Goal: Task Accomplishment & Management: Complete application form

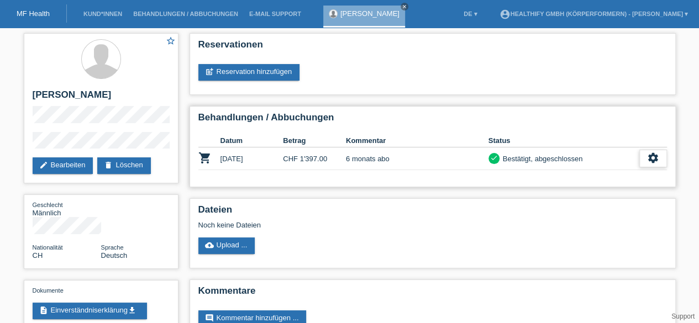
click at [645, 154] on div "settings" at bounding box center [653, 159] width 28 height 18
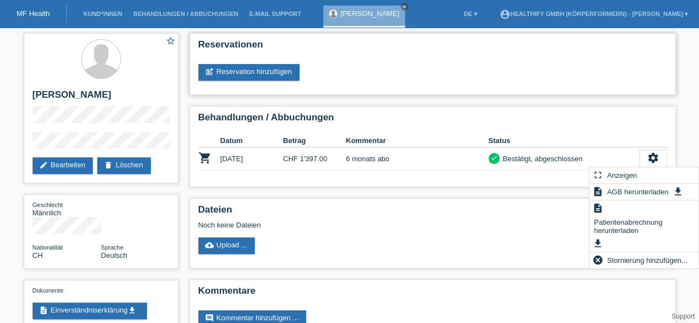
click at [582, 73] on div "post_add Reservation hinzufügen" at bounding box center [432, 72] width 468 height 17
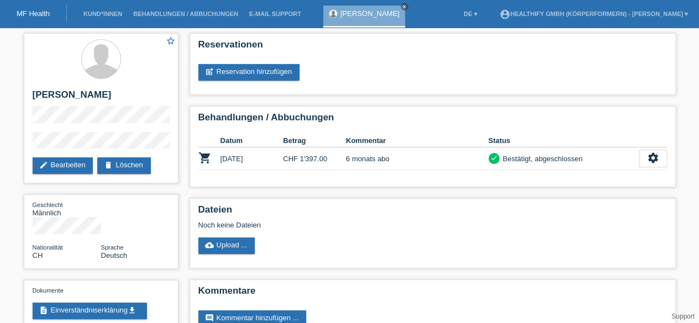
click at [38, 13] on link "MF Health" at bounding box center [33, 13] width 33 height 8
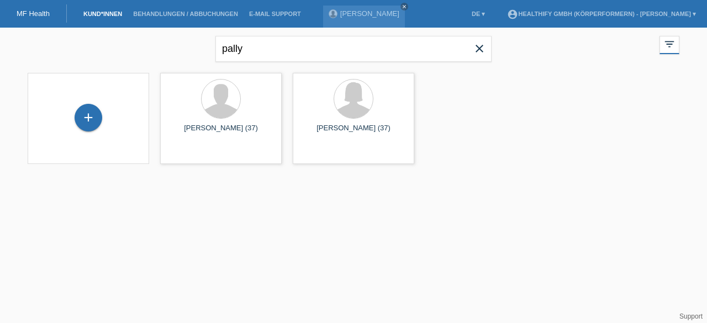
click at [481, 50] on icon "close" at bounding box center [479, 48] width 13 height 13
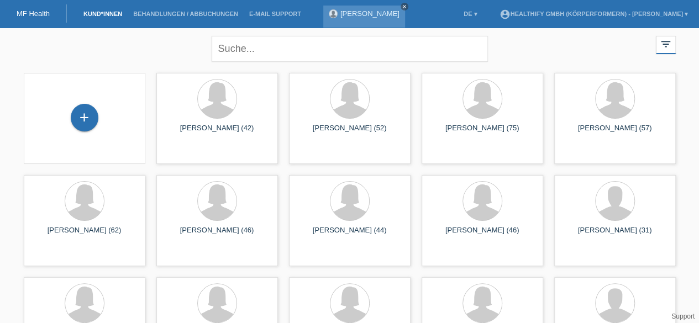
click at [401, 6] on icon "close" at bounding box center [404, 7] width 6 height 6
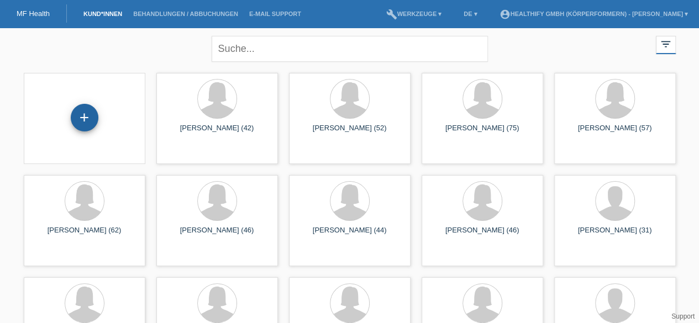
click at [88, 121] on div "+" at bounding box center [85, 118] width 28 height 28
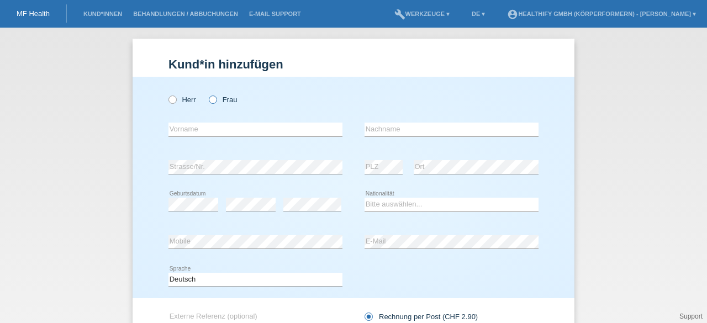
click at [207, 94] on icon at bounding box center [207, 94] width 0 height 0
click at [209, 101] on input "Frau" at bounding box center [212, 99] width 7 height 7
radio input "true"
click at [200, 125] on input "text" at bounding box center [255, 130] width 174 height 14
type input "Julia"
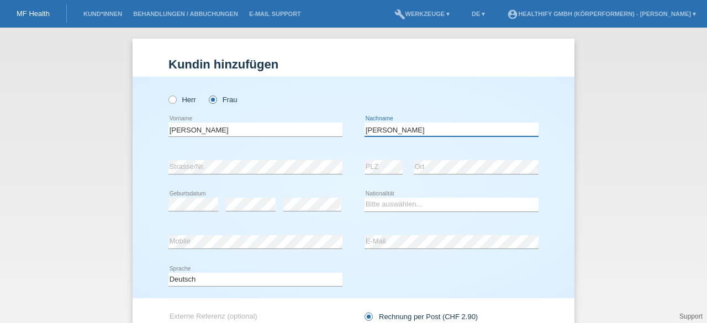
type input "Bieler"
click at [167, 94] on icon at bounding box center [167, 94] width 0 height 0
click at [170, 101] on input "Herr" at bounding box center [171, 99] width 7 height 7
radio input "true"
click at [207, 94] on icon at bounding box center [207, 94] width 0 height 0
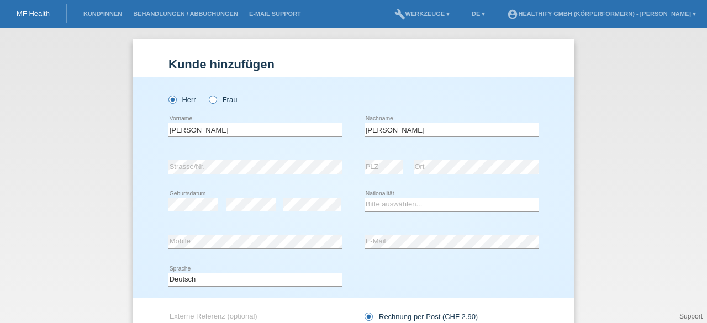
click at [210, 99] on input "Frau" at bounding box center [212, 99] width 7 height 7
radio input "true"
click at [397, 202] on select "Bitte auswählen... Schweiz Deutschland Liechtenstein Österreich ------------ Af…" at bounding box center [451, 204] width 174 height 13
select select "CH"
click at [364, 198] on select "Bitte auswählen... Schweiz Deutschland Liechtenstein Österreich ------------ Af…" at bounding box center [451, 204] width 174 height 13
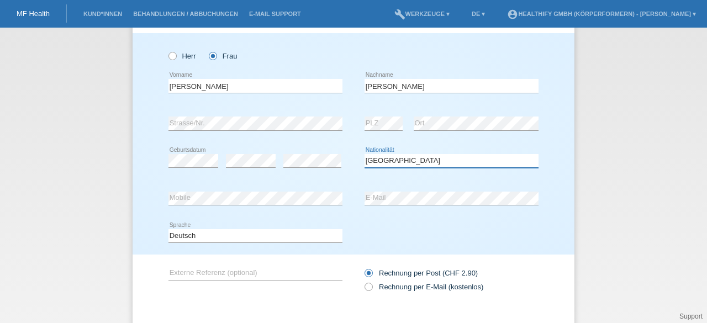
scroll to position [44, 0]
click at [363, 281] on icon at bounding box center [363, 281] width 0 height 0
click at [364, 284] on input "Rechnung per E-Mail (kostenlos)" at bounding box center [367, 289] width 7 height 14
radio input "true"
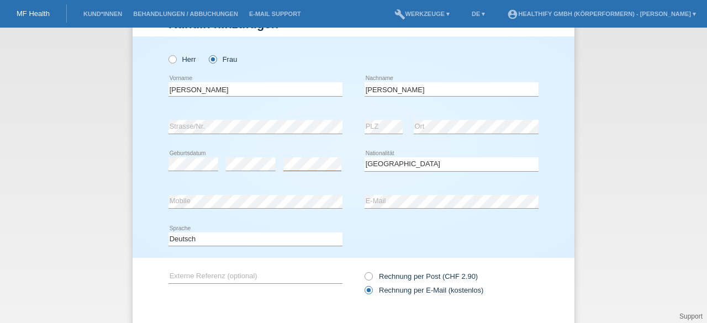
scroll to position [101, 0]
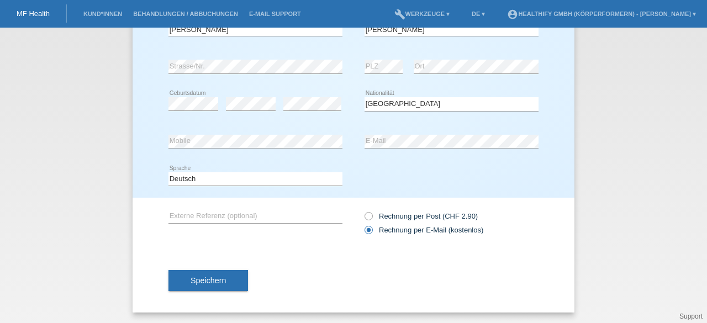
click at [228, 279] on button "Speichern" at bounding box center [208, 280] width 80 height 21
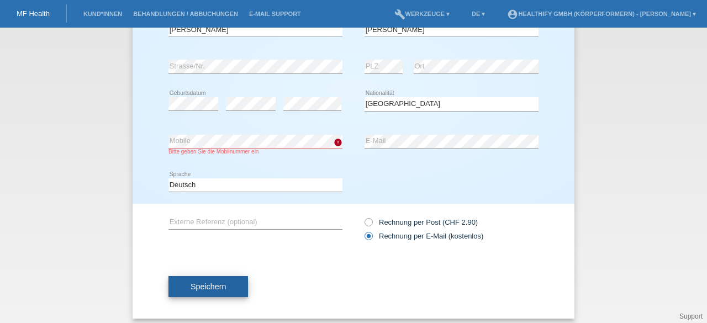
click at [191, 288] on span "Speichern" at bounding box center [208, 286] width 35 height 9
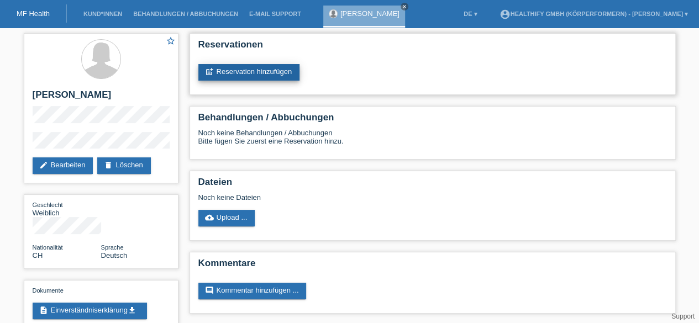
click at [259, 71] on link "post_add Reservation hinzufügen" at bounding box center [249, 72] width 102 height 17
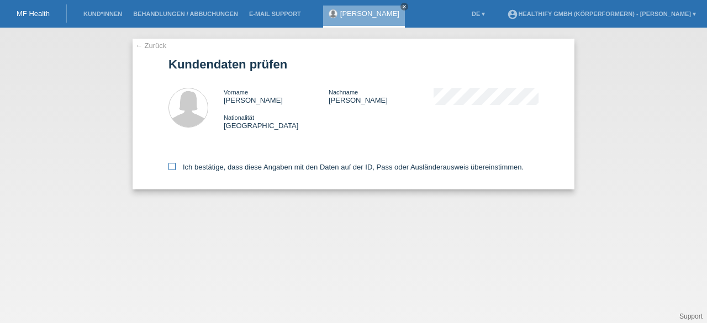
click at [170, 165] on icon at bounding box center [171, 166] width 7 height 7
click at [170, 165] on input "Ich bestätige, dass diese Angaben mit den Daten auf der ID, Pass oder Ausländer…" at bounding box center [171, 166] width 7 height 7
checkbox input "true"
